Goal: Information Seeking & Learning: Check status

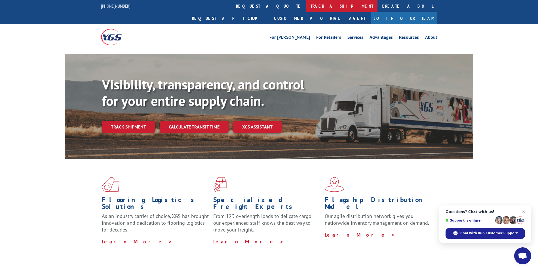
click at [306, 5] on link "track a shipment" at bounding box center [341, 6] width 71 height 12
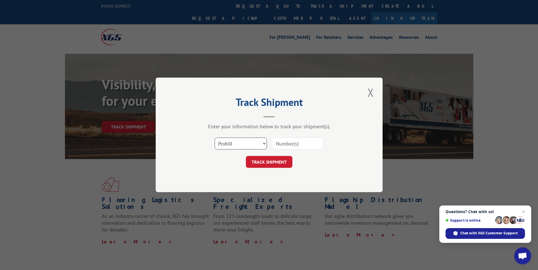
click at [265, 142] on select "Select category... Probill BOL PO" at bounding box center [241, 144] width 52 height 12
select select "bol"
click at [215, 138] on select "Select category... Probill BOL PO" at bounding box center [241, 144] width 52 height 12
click at [289, 143] on input at bounding box center [297, 144] width 52 height 12
type input "cg521929"
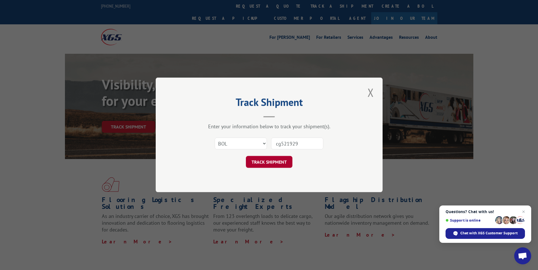
click at [271, 164] on button "TRACK SHIPMENT" at bounding box center [269, 162] width 46 height 12
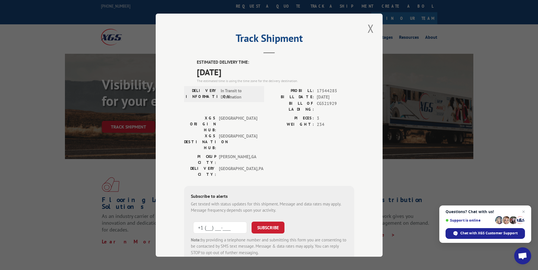
click at [233, 222] on input "+1 (___) ___-____" at bounding box center [220, 228] width 54 height 12
type input "[PHONE_NUMBER]"
click at [268, 222] on button "SUBSCRIBE" at bounding box center [267, 228] width 33 height 12
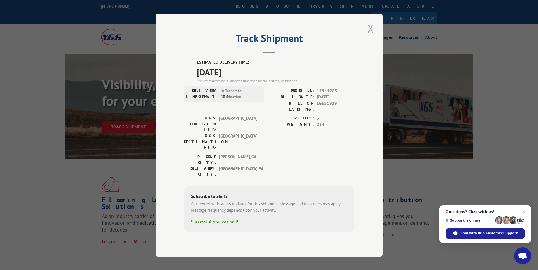
click at [372, 36] on button "Close modal" at bounding box center [371, 29] width 10 height 16
